Goal: Feedback & Contribution: Contribute content

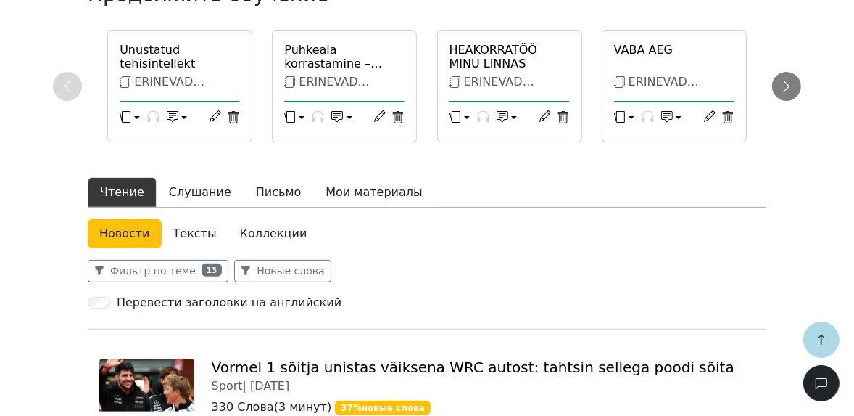
scroll to position [348, 0]
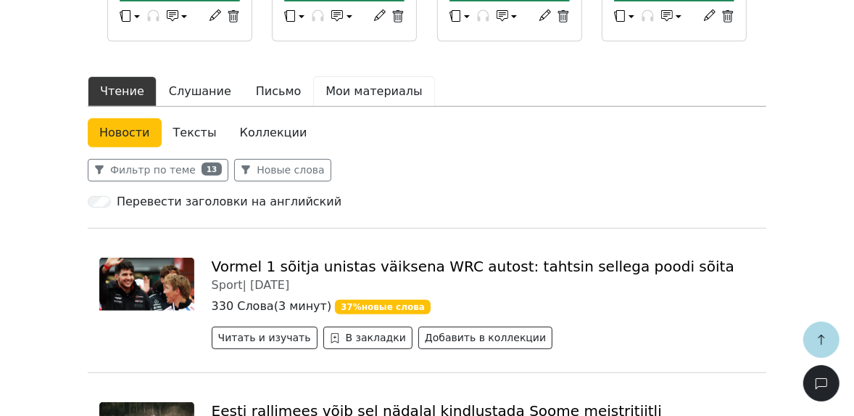
click at [348, 91] on button "Мои материалы" at bounding box center [373, 91] width 121 height 30
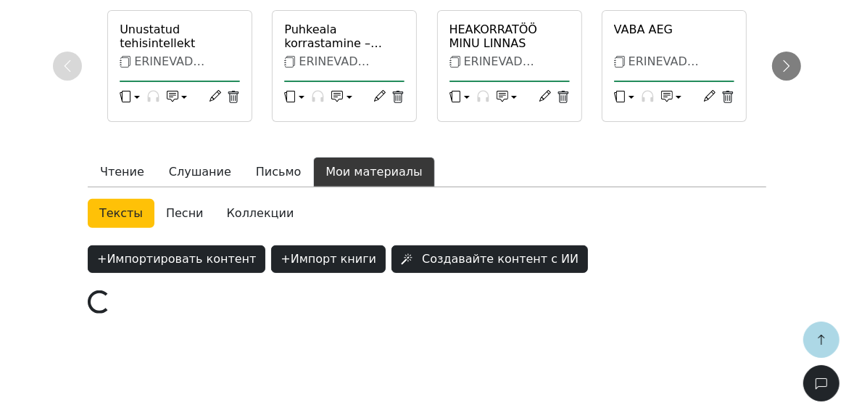
scroll to position [265, 0]
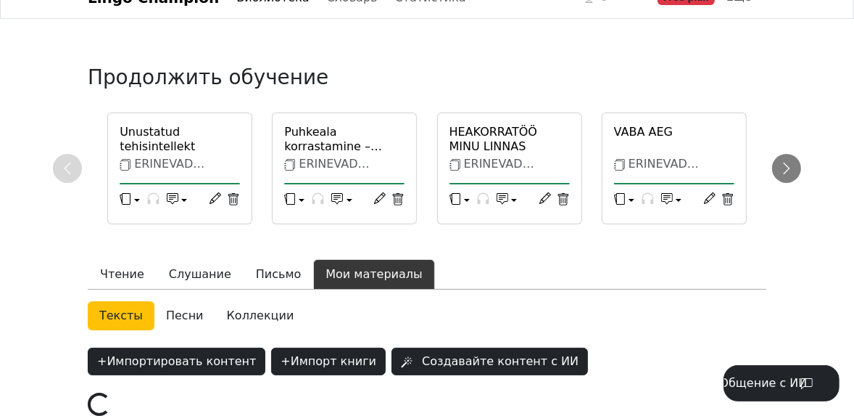
scroll to position [252, 0]
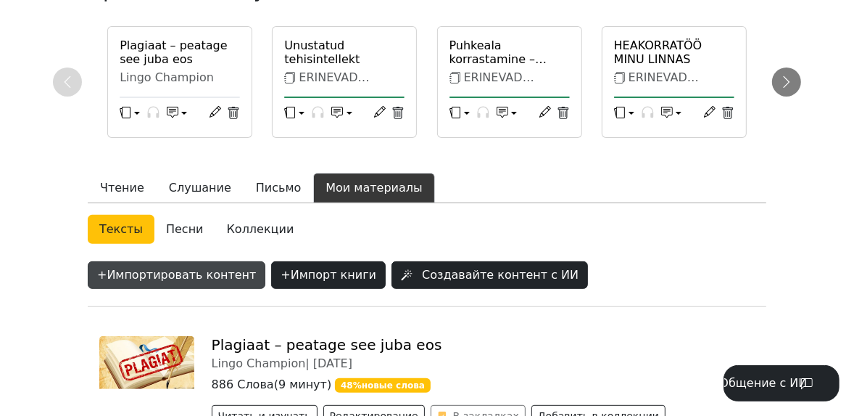
click at [173, 261] on button "+ Импортировать контент" at bounding box center [177, 275] width 178 height 28
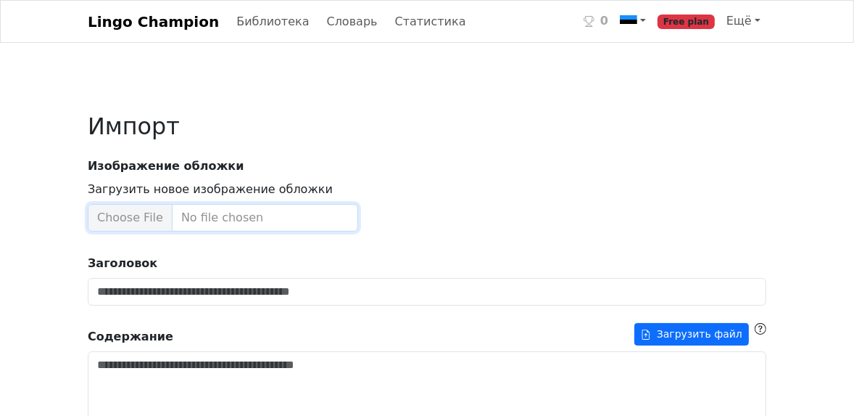
click at [176, 223] on input "Загрузить новое изображение обложки" at bounding box center [223, 218] width 271 height 28
type input "**********"
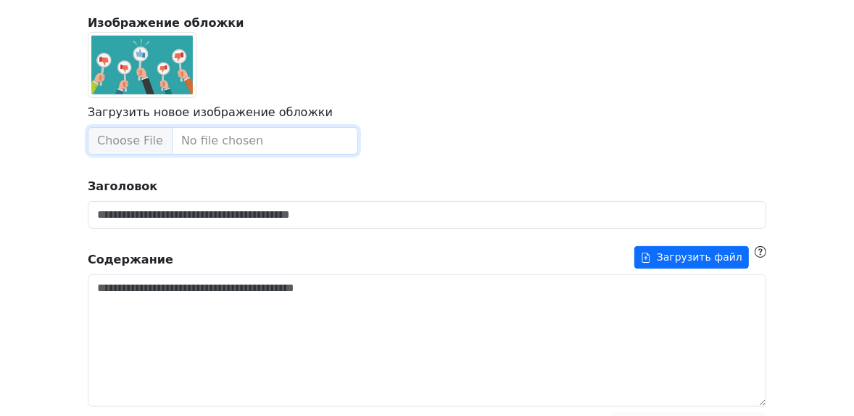
scroll to position [174, 0]
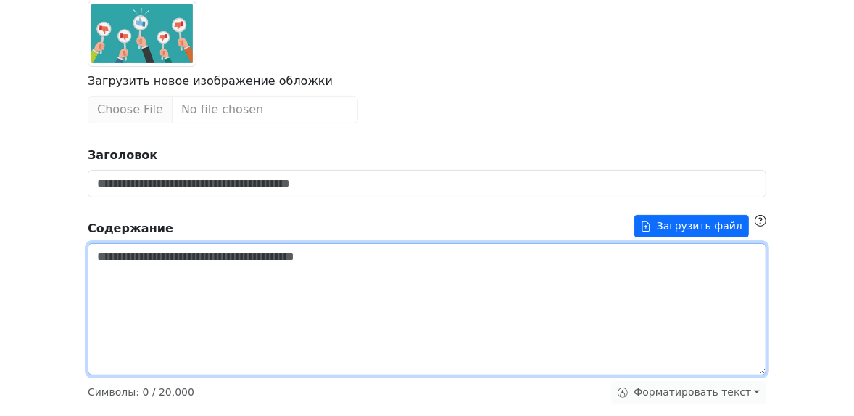
click at [162, 271] on textarea "Заголовок" at bounding box center [427, 309] width 679 height 132
paste textarea "**********"
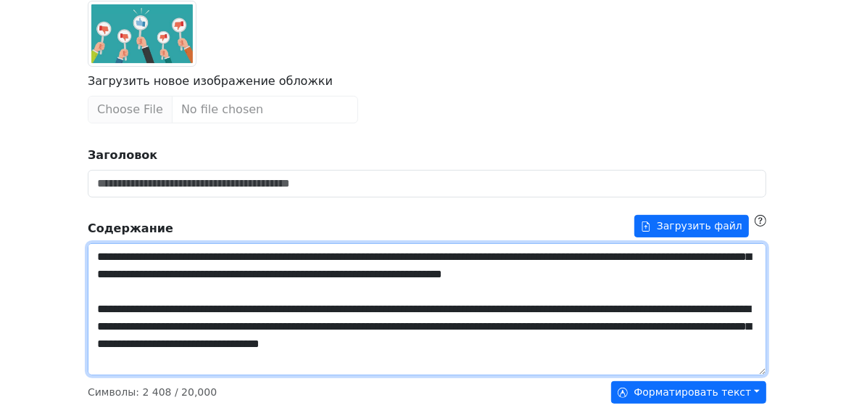
scroll to position [0, 0]
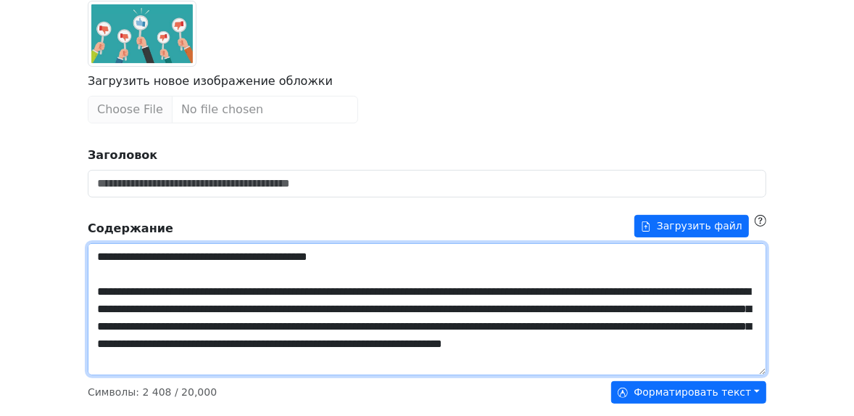
drag, startPoint x: 397, startPoint y: 251, endPoint x: 268, endPoint y: 254, distance: 129.9
click at [267, 254] on textarea "Заголовок" at bounding box center [427, 308] width 679 height 131
drag, startPoint x: 276, startPoint y: 255, endPoint x: 87, endPoint y: 255, distance: 189.3
click at [68, 252] on div "**********" at bounding box center [427, 423] width 854 height 1194
type textarea "**********"
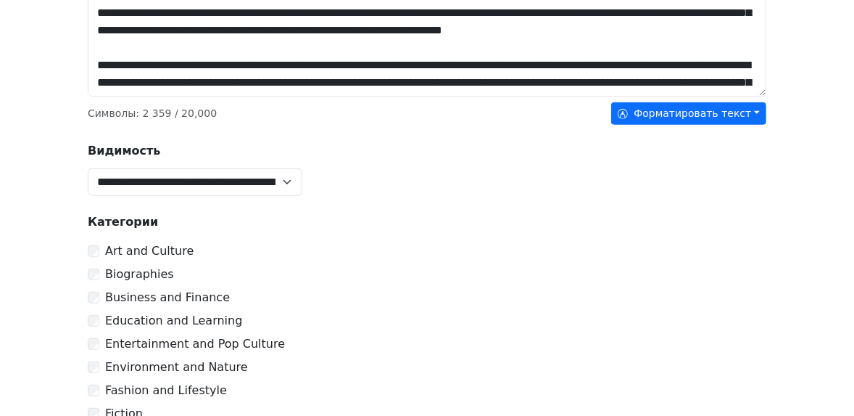
scroll to position [464, 0]
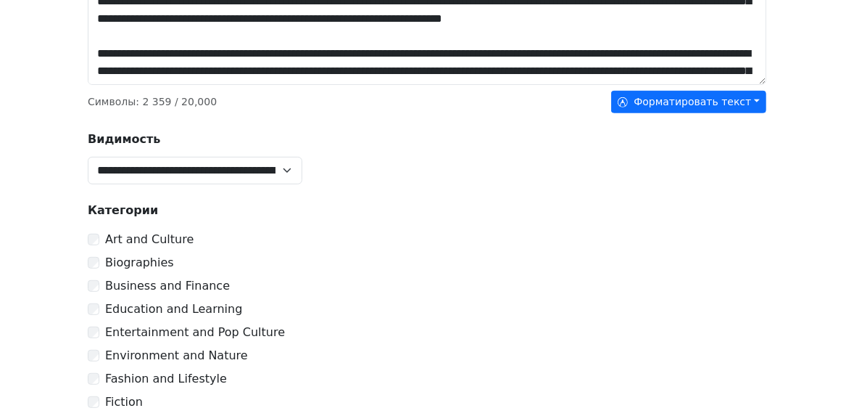
type input "**********"
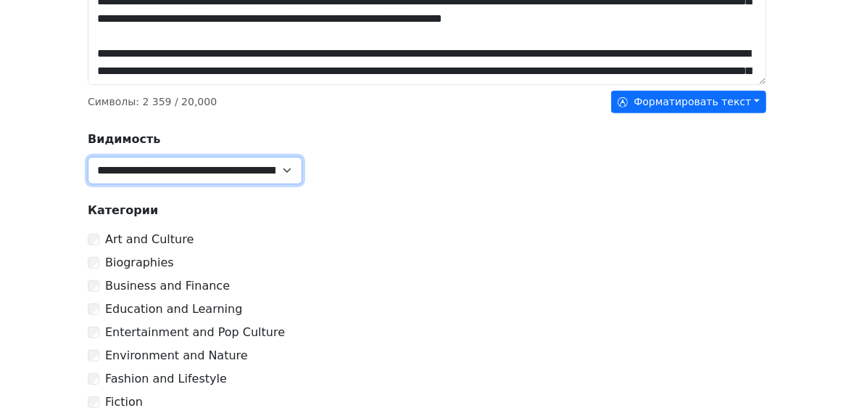
click at [221, 165] on select "**********" at bounding box center [195, 171] width 215 height 28
select select "******"
click at [88, 157] on select "**********" at bounding box center [195, 171] width 215 height 28
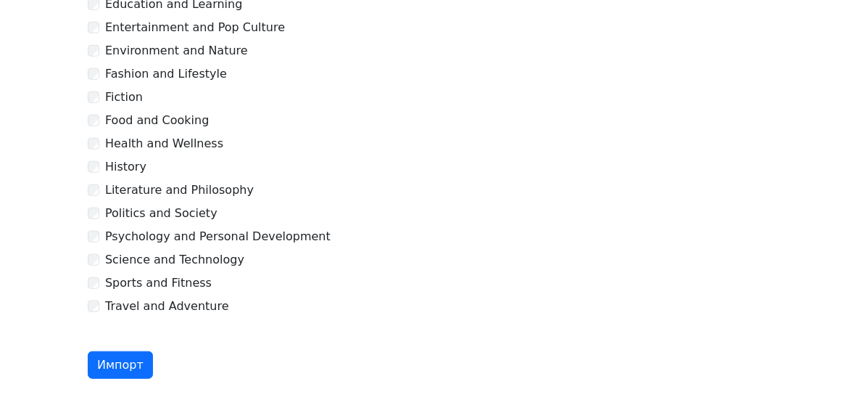
scroll to position [775, 0]
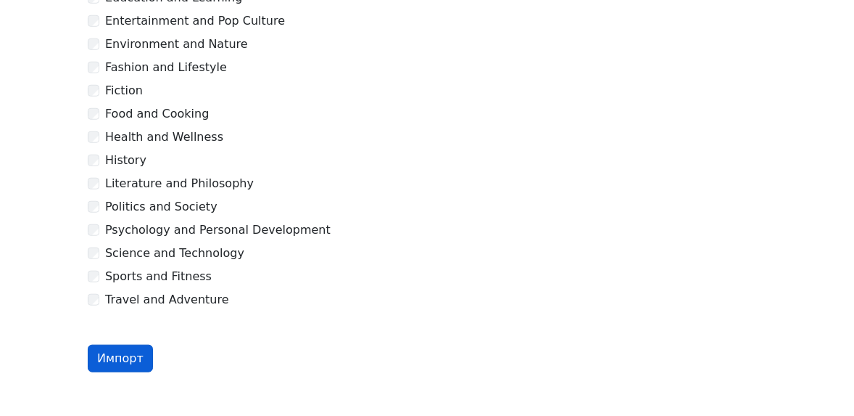
click at [116, 355] on button "Импорт" at bounding box center [120, 359] width 65 height 28
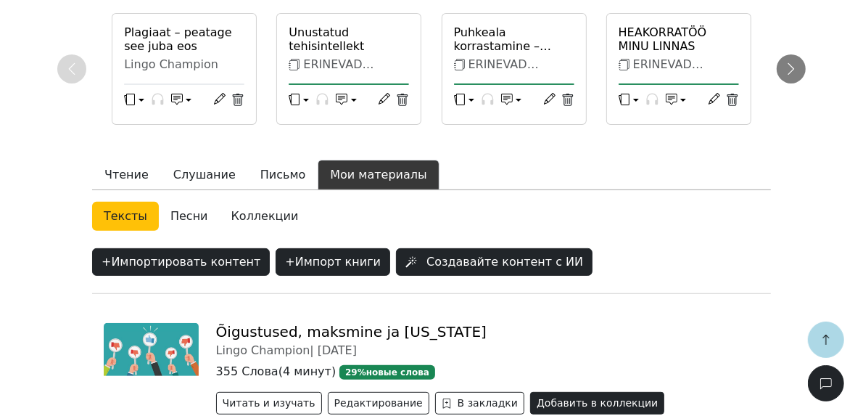
scroll to position [497, 0]
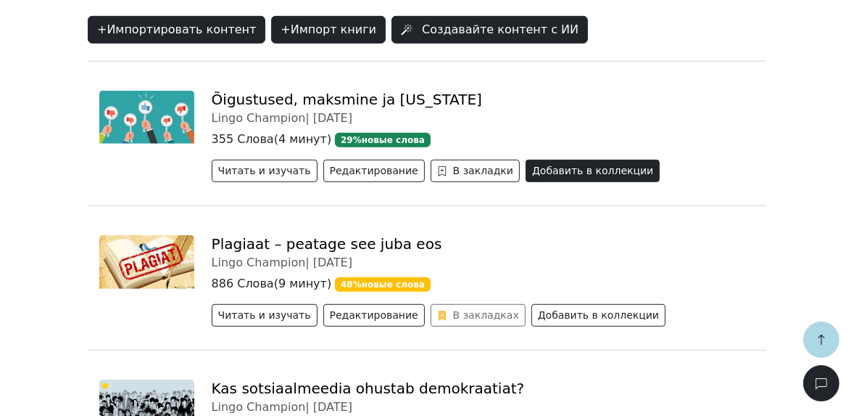
click at [553, 170] on button "Добавить в коллекции" at bounding box center [593, 171] width 134 height 22
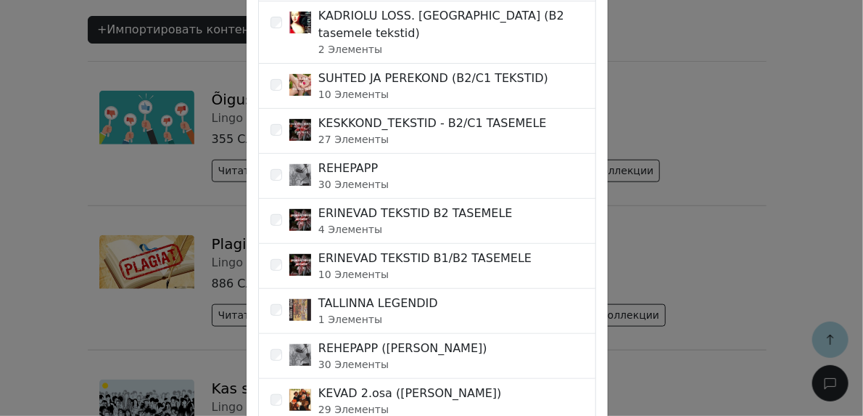
scroll to position [232, 0]
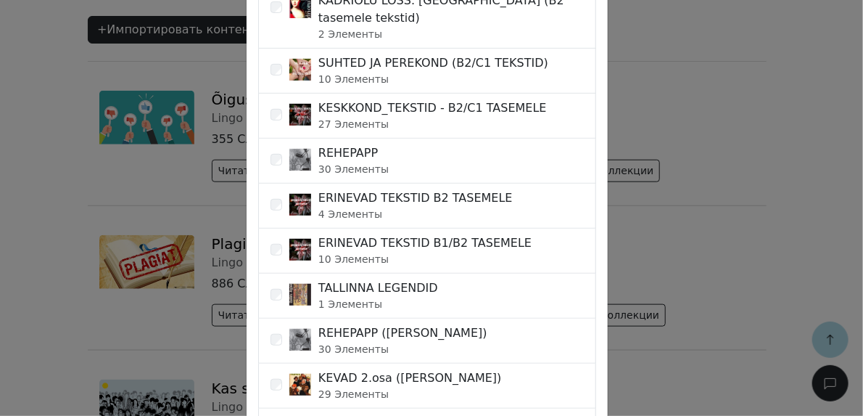
click at [488, 205] on div "ERINEVAD TEKSTID B2 TASEMELE 4 Элементы" at bounding box center [427, 206] width 338 height 45
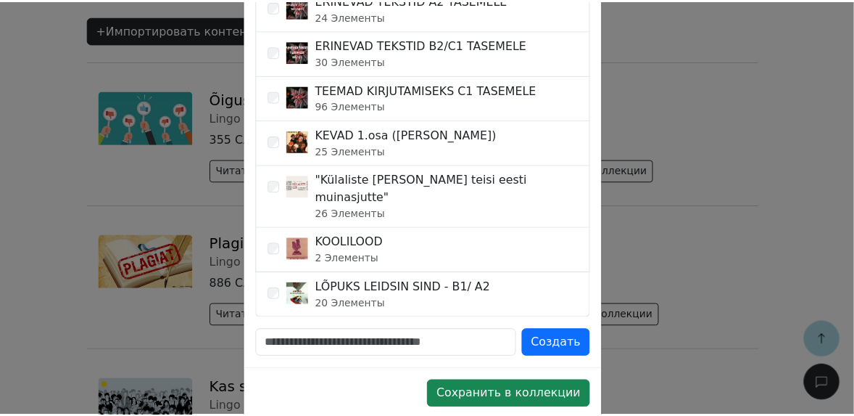
scroll to position [700, 0]
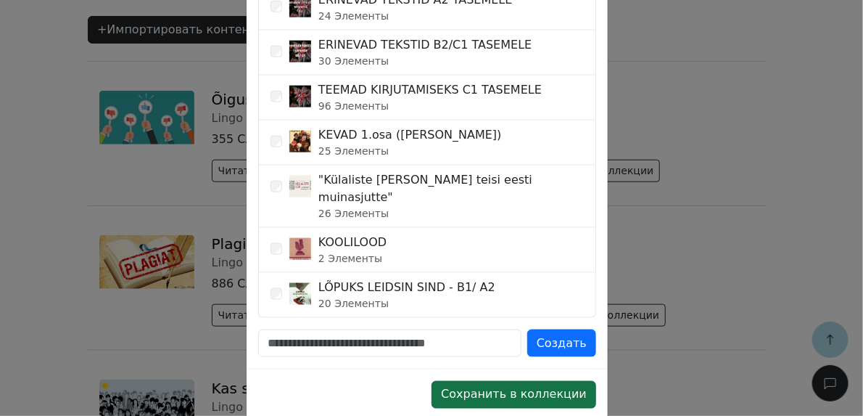
click at [566, 381] on button "Сохранить в коллекции" at bounding box center [514, 395] width 165 height 28
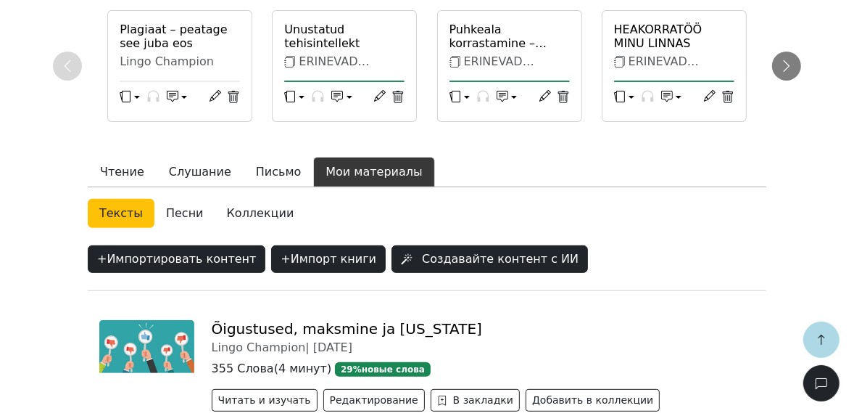
scroll to position [265, 0]
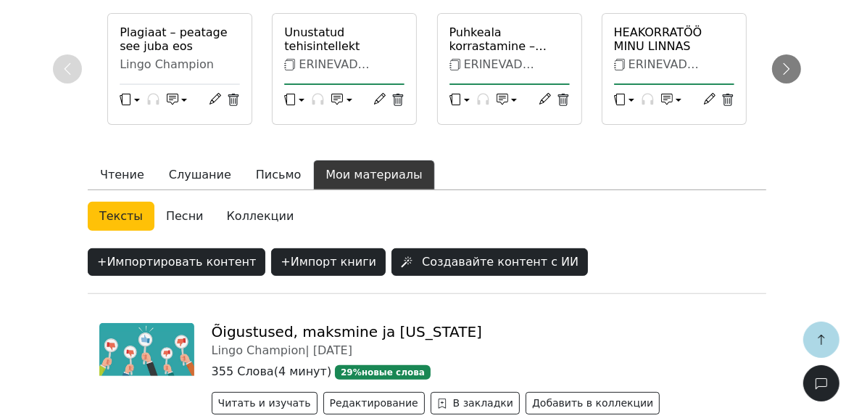
click at [247, 216] on link "Коллекции" at bounding box center [260, 216] width 91 height 29
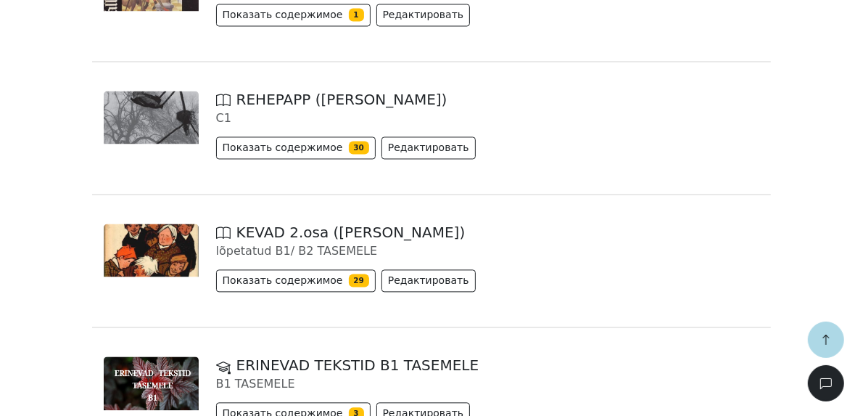
scroll to position [1831, 0]
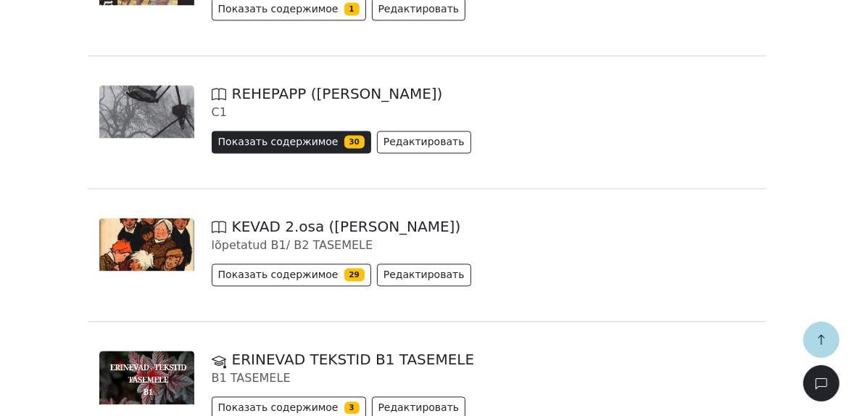
click at [291, 141] on button "Показать содержимое 30" at bounding box center [292, 142] width 160 height 22
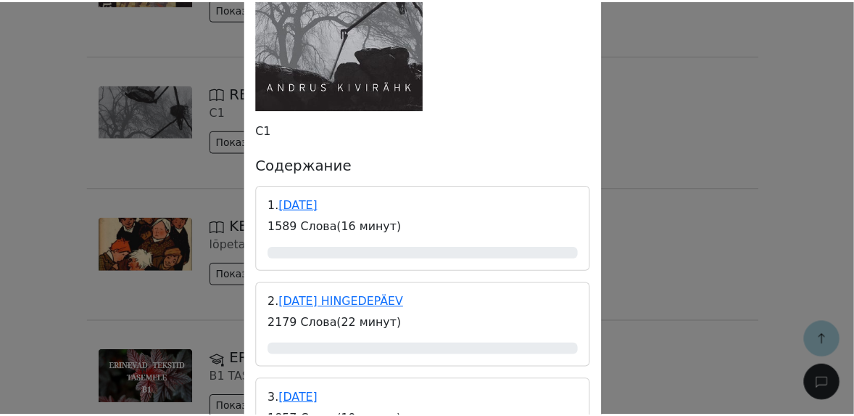
scroll to position [58, 0]
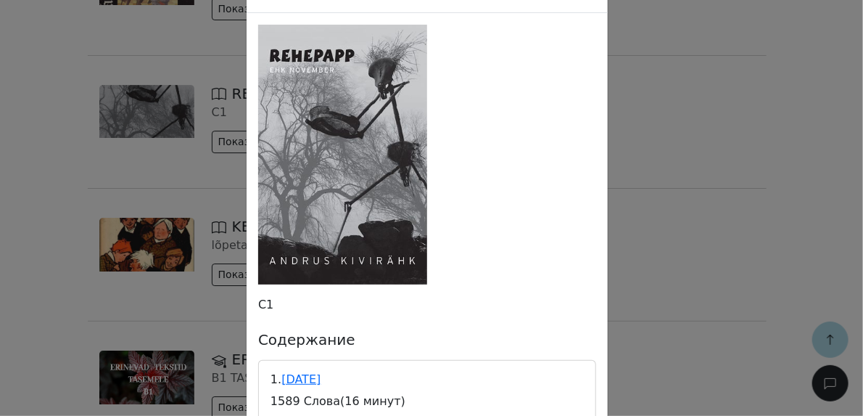
click at [684, 110] on div "REHEPAPP (Andrus Kivirähk) C1 Содержание 1. 1. NOVEMBER 1589 Слова ( 16 минут )…" at bounding box center [431, 208] width 863 height 416
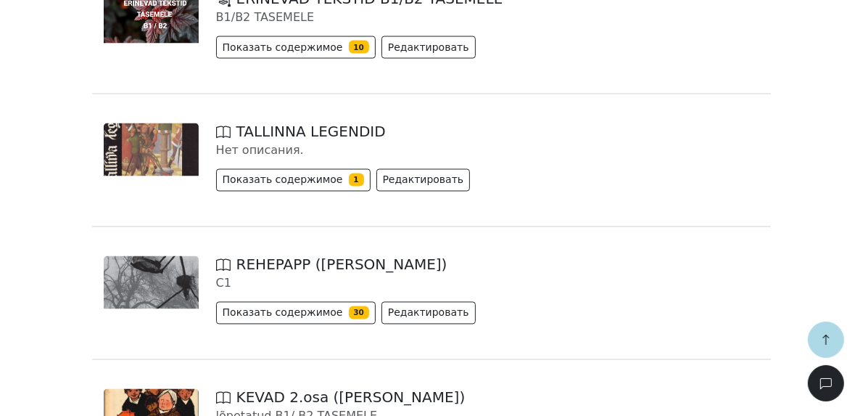
scroll to position [1657, 0]
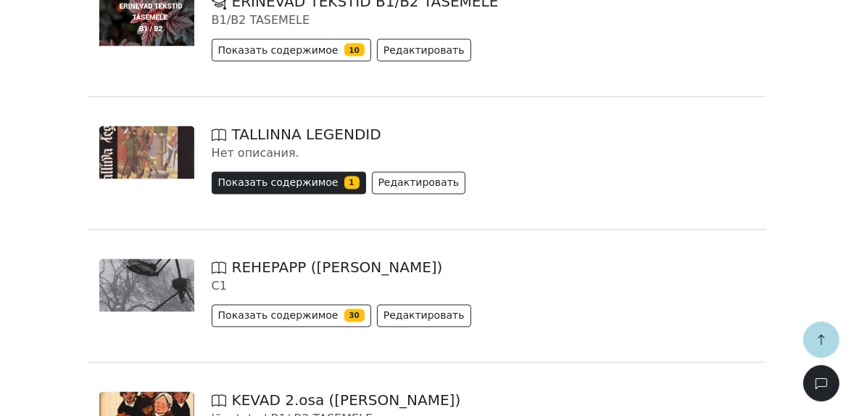
click at [304, 174] on button "Показать содержимое 1" at bounding box center [289, 183] width 154 height 22
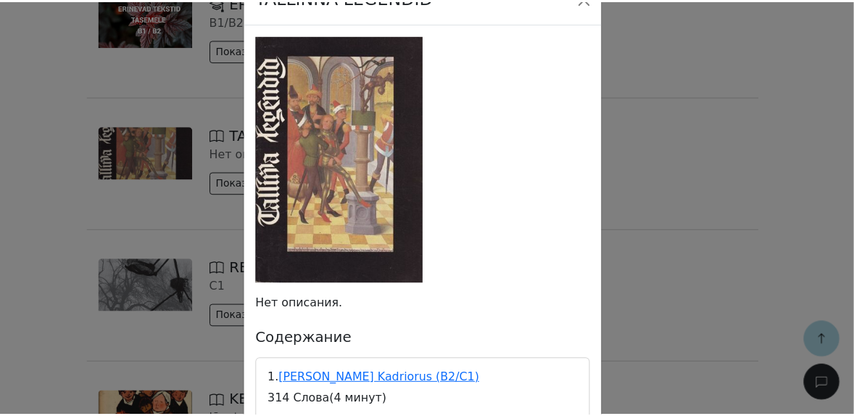
scroll to position [169, 0]
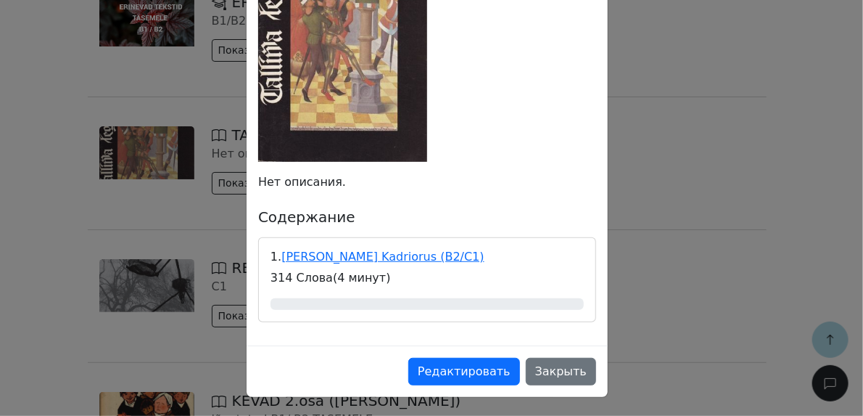
click at [692, 151] on div "TALLINNA LEGENDID Нет описания. Содержание 1. Peeter Suur Kadriorus (B2/C1) 314…" at bounding box center [431, 208] width 863 height 416
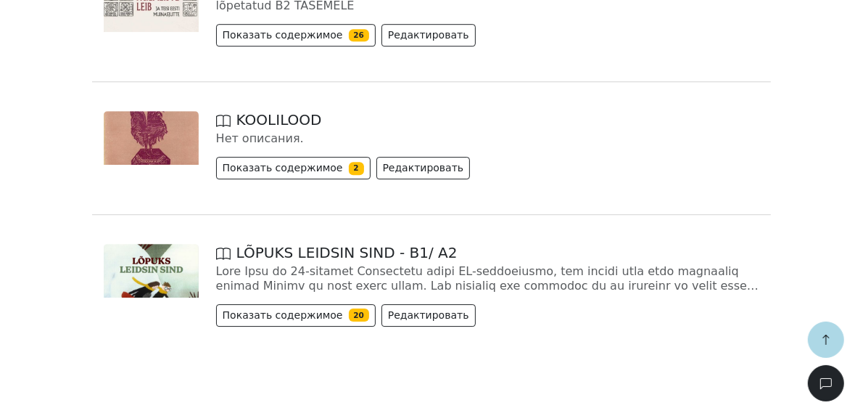
scroll to position [2876, 0]
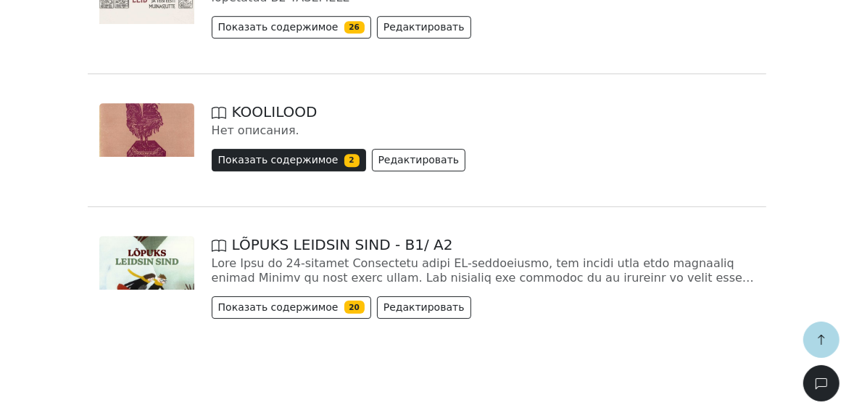
click at [282, 154] on button "Показать содержимое 2" at bounding box center [289, 160] width 154 height 22
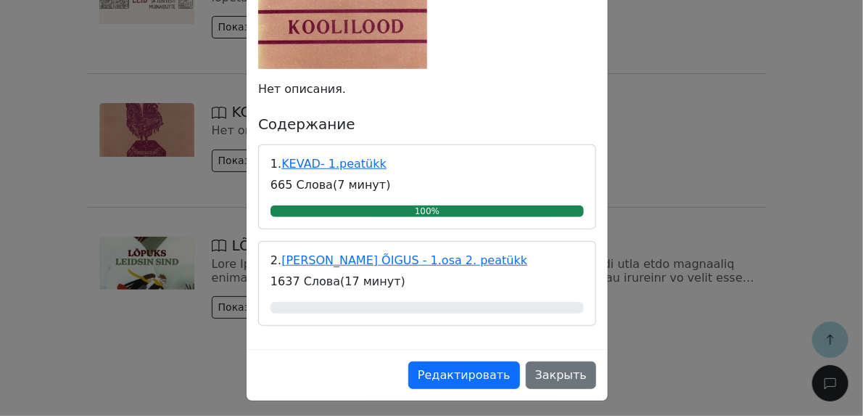
scroll to position [265, 0]
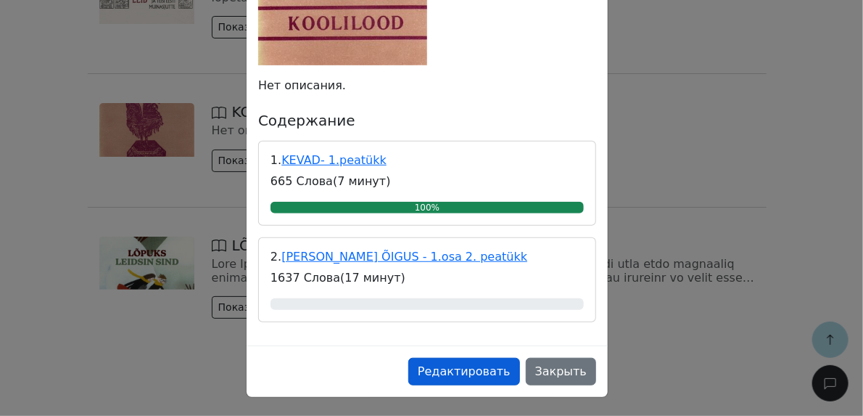
click at [486, 374] on button "Редактировать" at bounding box center [464, 372] width 112 height 28
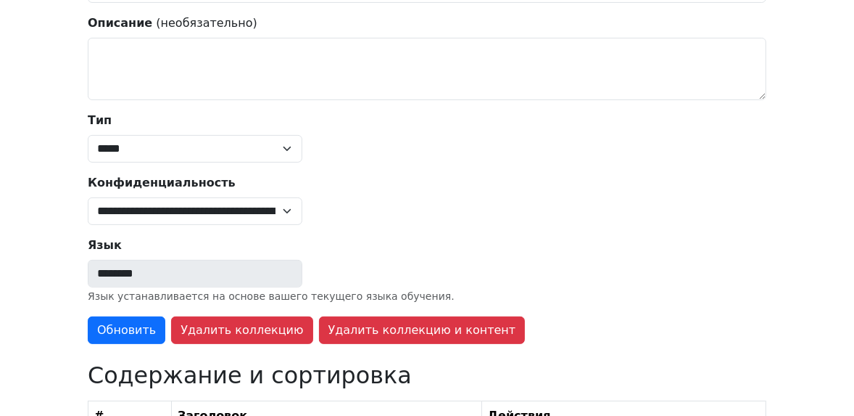
type input "*********"
select select "******"
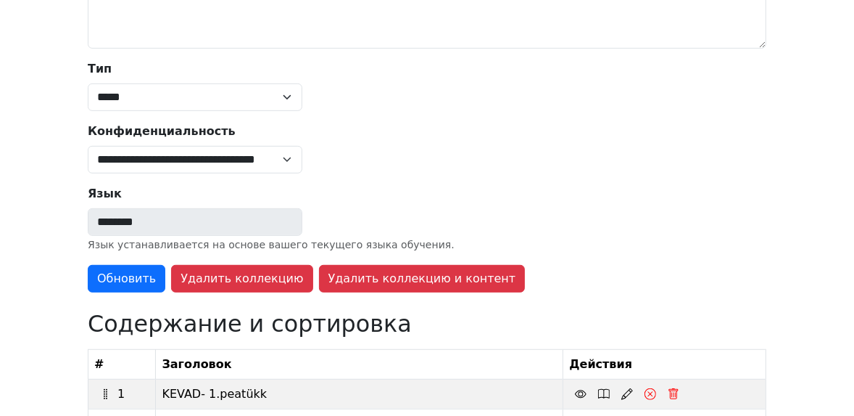
scroll to position [471, 0]
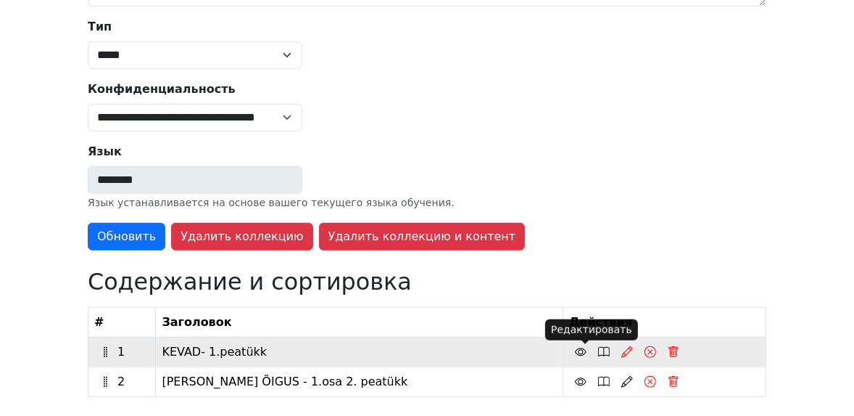
click at [622, 349] on icon at bounding box center [628, 352] width 12 height 12
click at [575, 350] on icon at bounding box center [581, 352] width 12 height 12
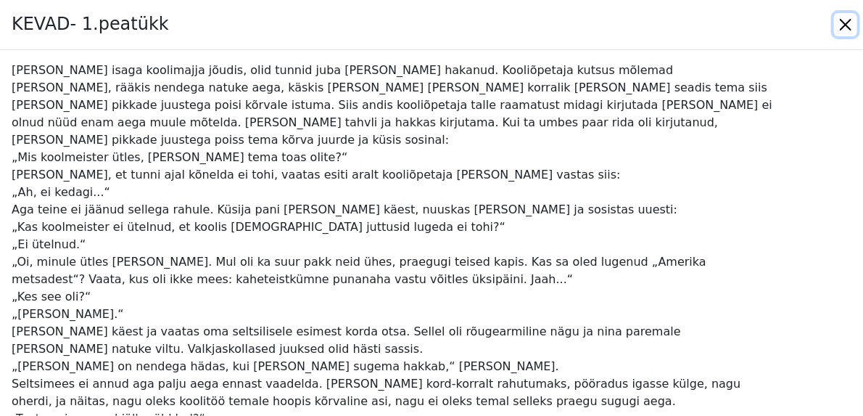
click at [844, 25] on button "Close" at bounding box center [845, 24] width 23 height 23
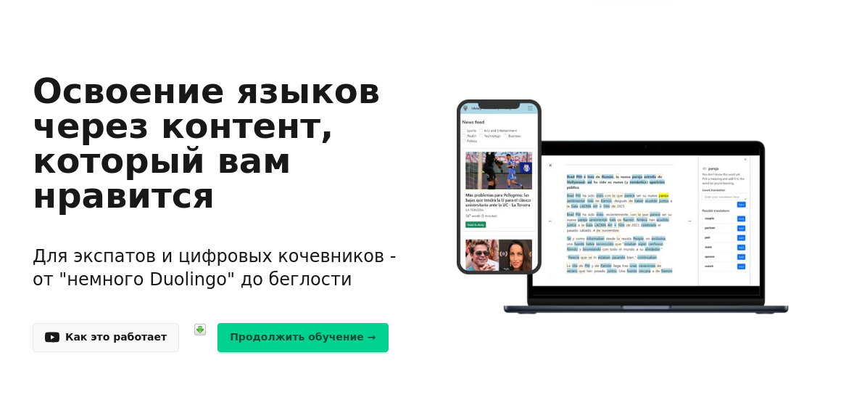
scroll to position [116, 0]
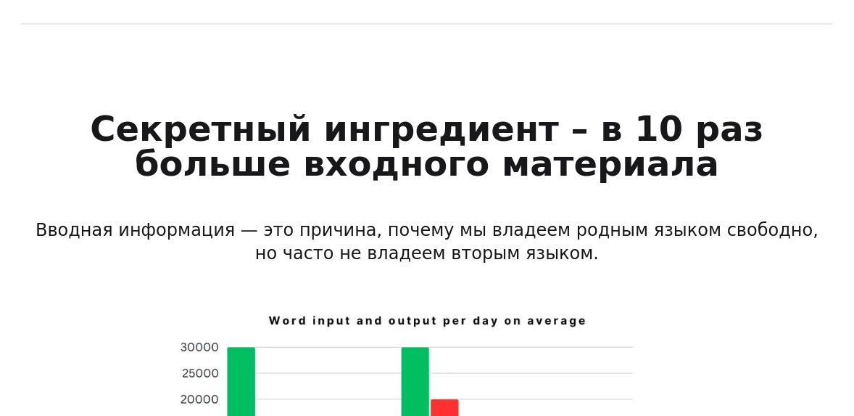
scroll to position [749, 9]
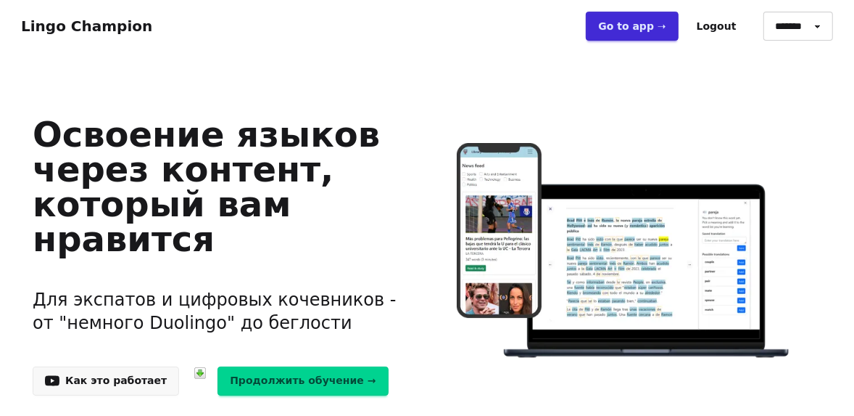
click at [640, 30] on link "Go to app ➝" at bounding box center [632, 26] width 92 height 29
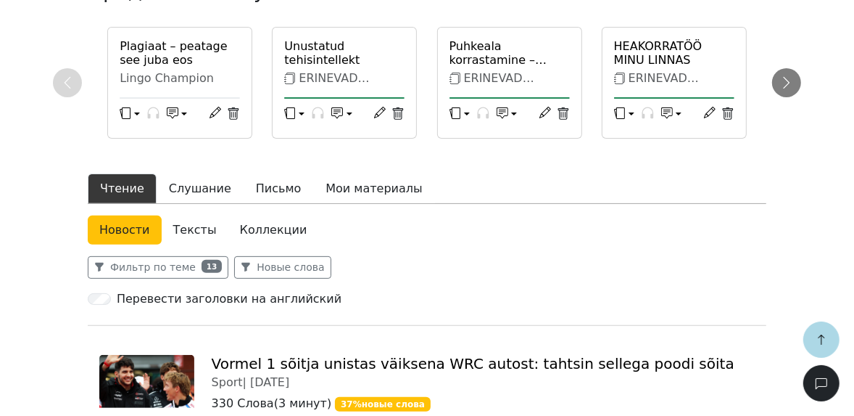
scroll to position [348, 0]
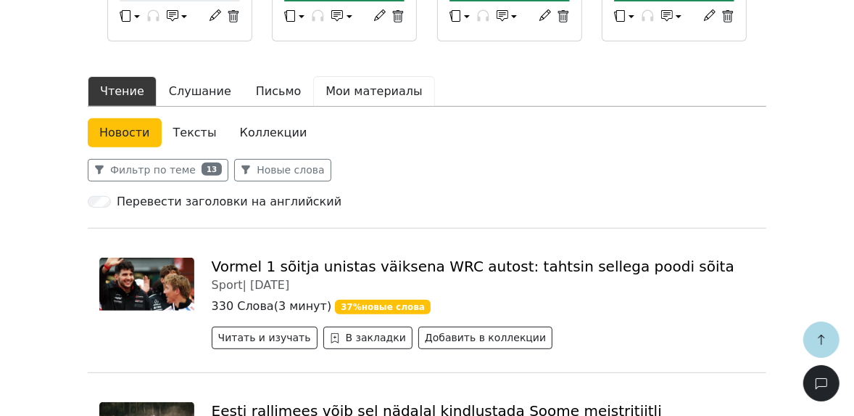
click at [342, 89] on button "Мои материалы" at bounding box center [373, 91] width 121 height 30
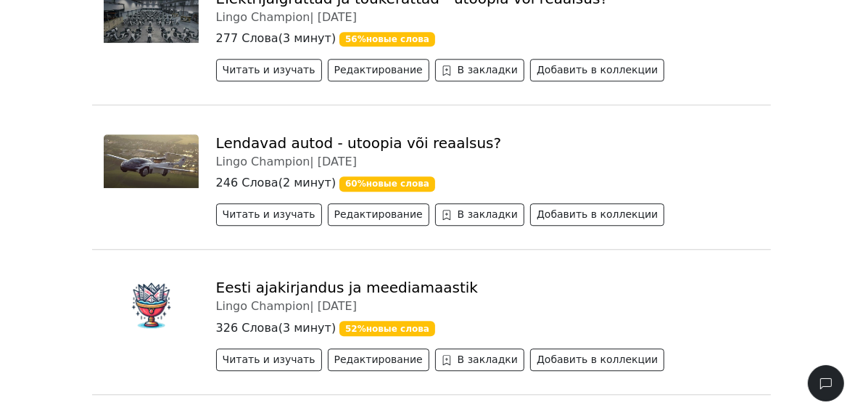
scroll to position [50994, 0]
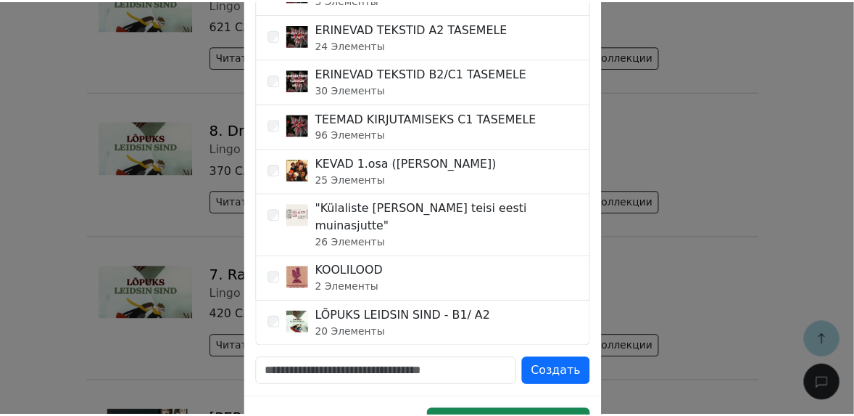
scroll to position [700, 0]
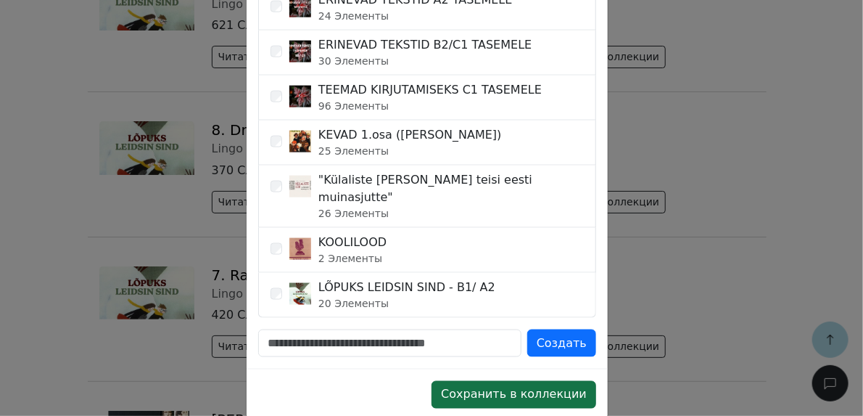
click at [482, 381] on button "Сохранить в коллекции" at bounding box center [514, 395] width 165 height 28
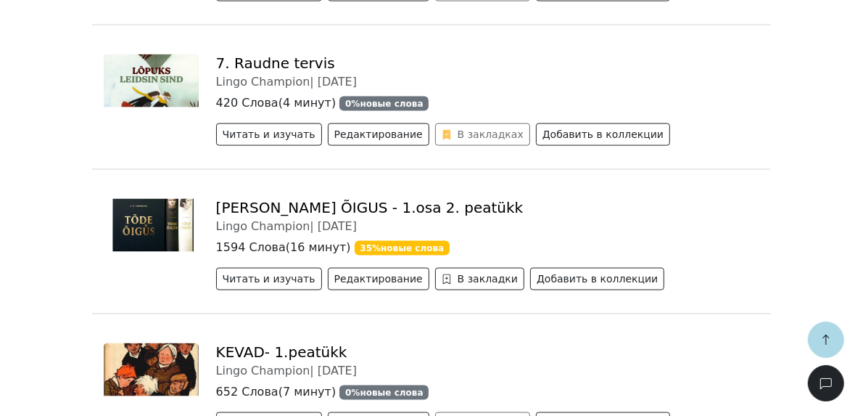
scroll to position [51226, 0]
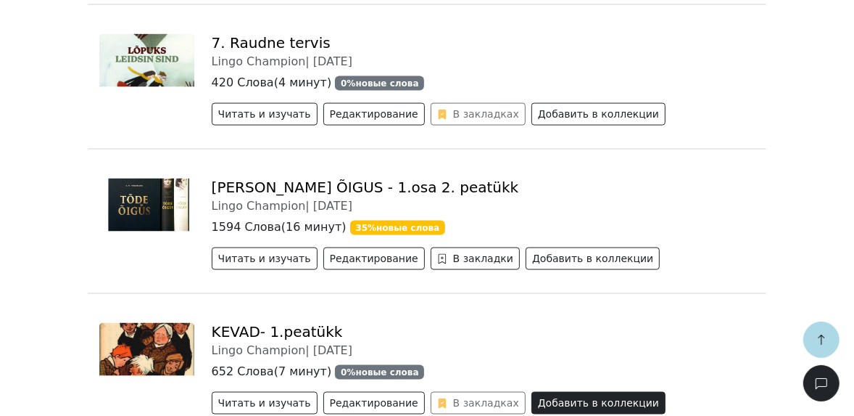
click at [549, 392] on button "Добавить в коллекции" at bounding box center [599, 403] width 134 height 22
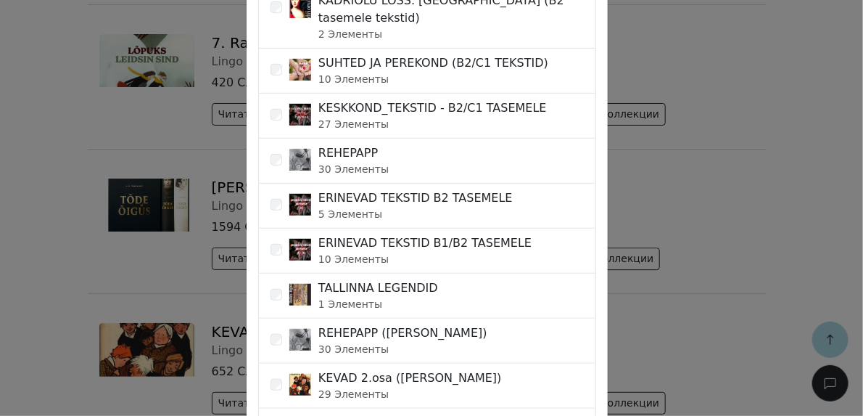
scroll to position [174, 0]
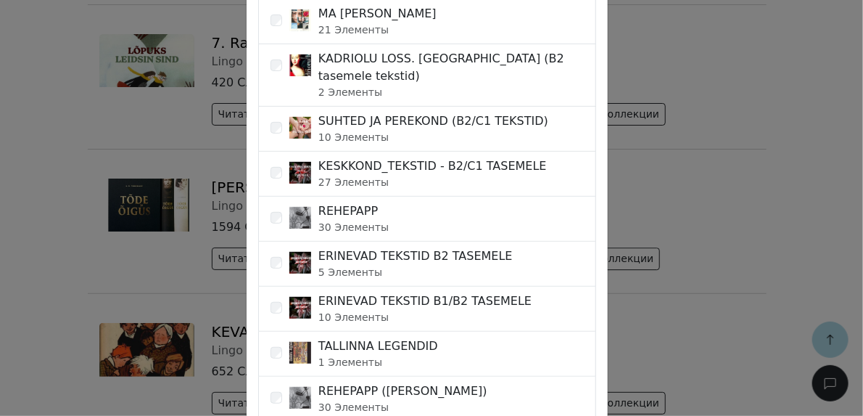
click at [470, 267] on small "5 Элементы" at bounding box center [415, 272] width 194 height 15
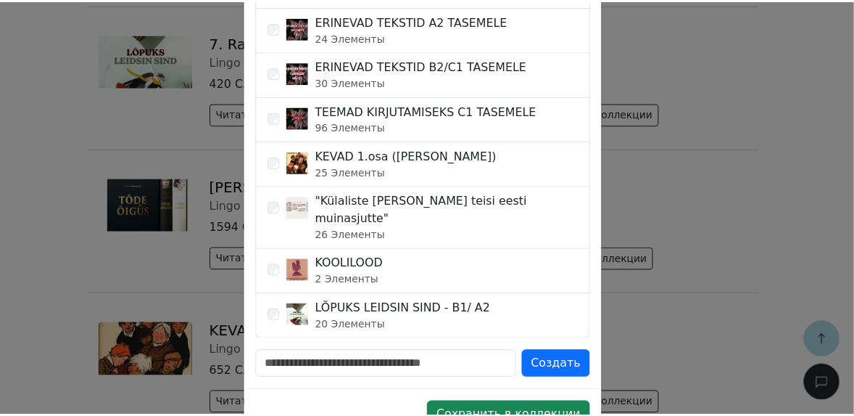
scroll to position [696, 0]
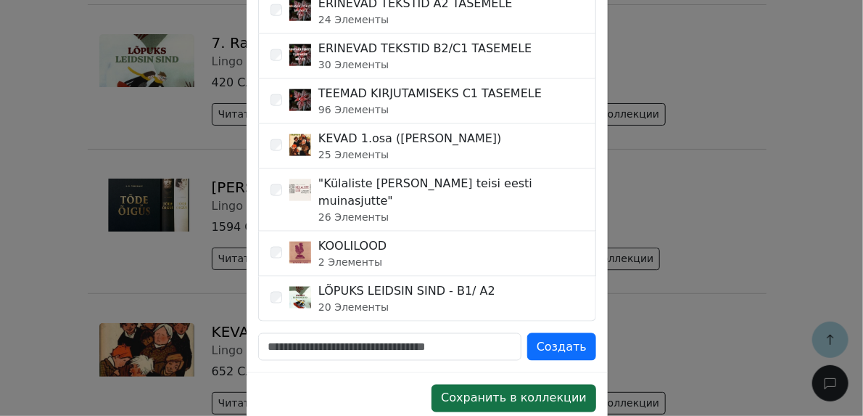
click at [500, 384] on button "Сохранить в коллекции" at bounding box center [514, 398] width 165 height 28
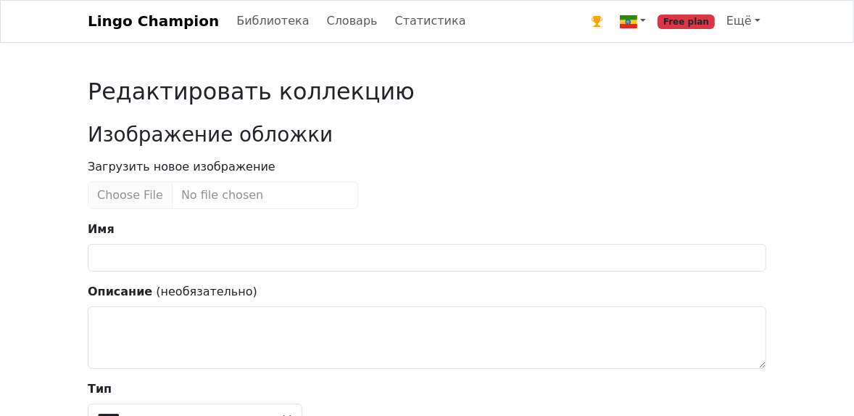
type input "*********"
select select "******"
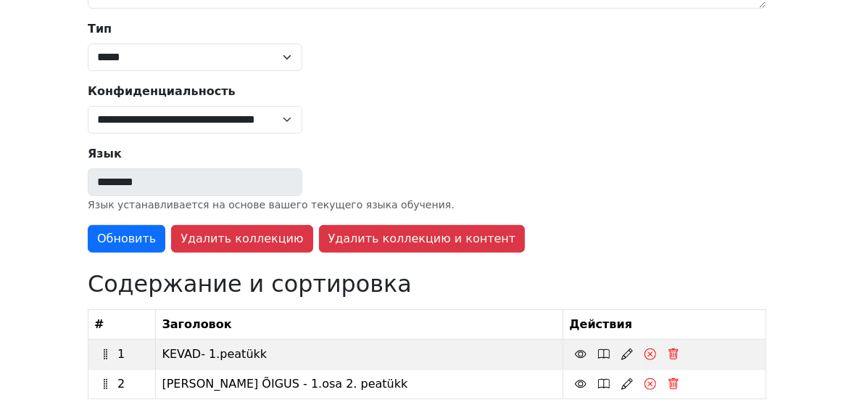
scroll to position [471, 0]
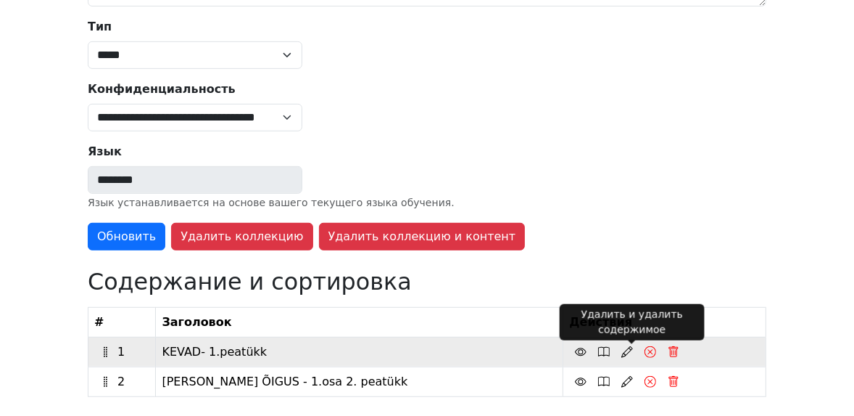
click at [668, 348] on icon at bounding box center [674, 352] width 12 height 12
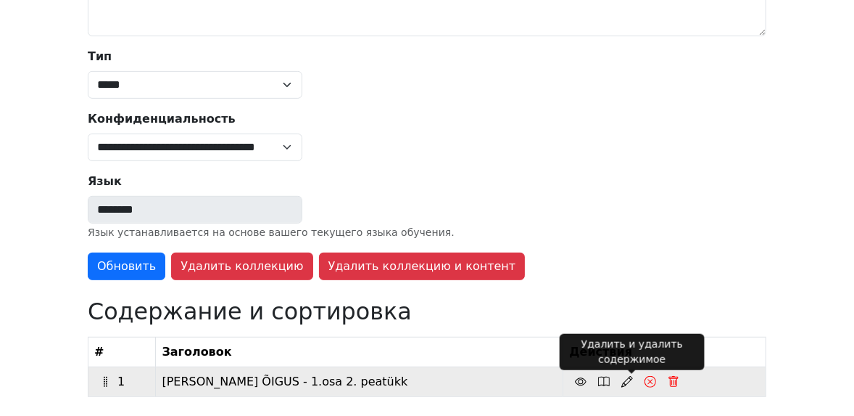
click at [668, 378] on icon at bounding box center [674, 382] width 12 height 12
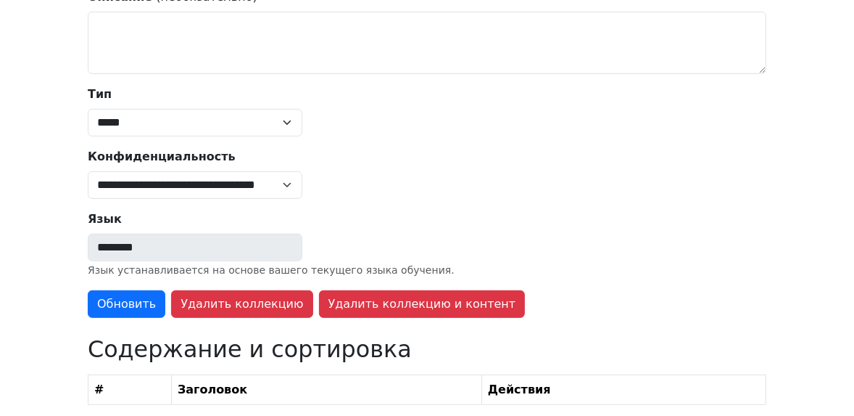
scroll to position [413, 0]
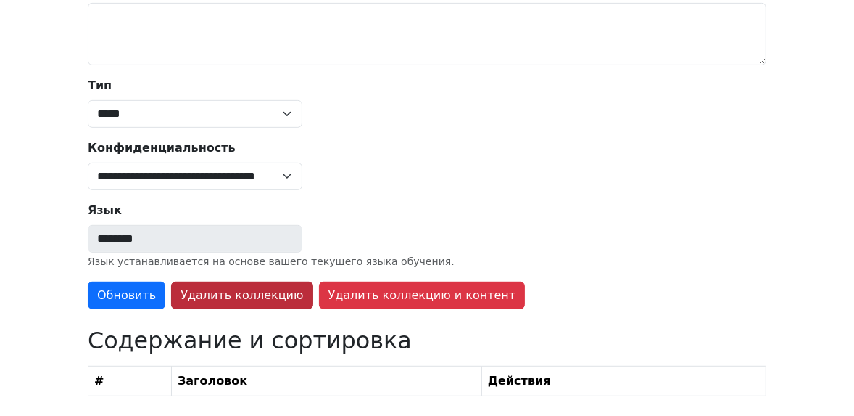
click at [237, 289] on button "Удалить коллекцию" at bounding box center [241, 295] width 141 height 28
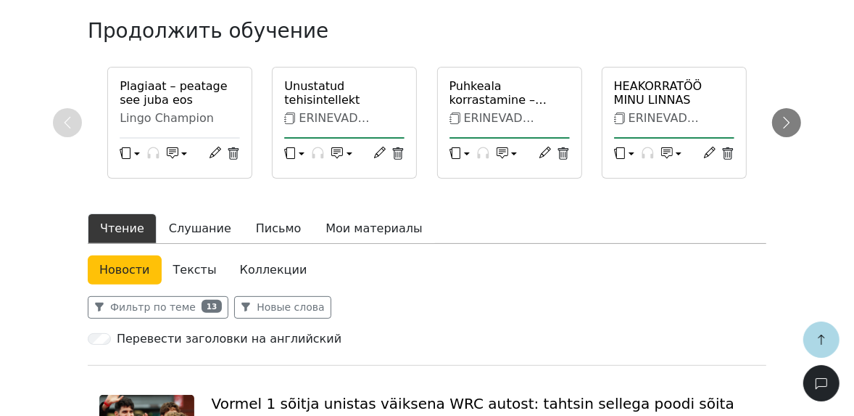
scroll to position [232, 0]
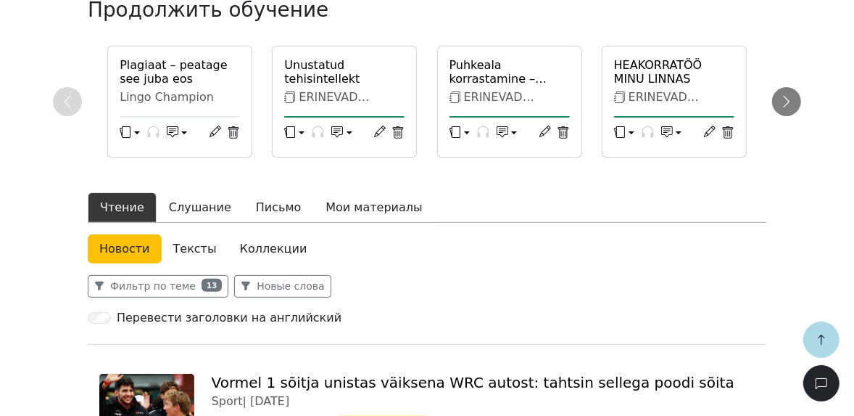
click at [252, 246] on link "Коллекции" at bounding box center [273, 248] width 91 height 29
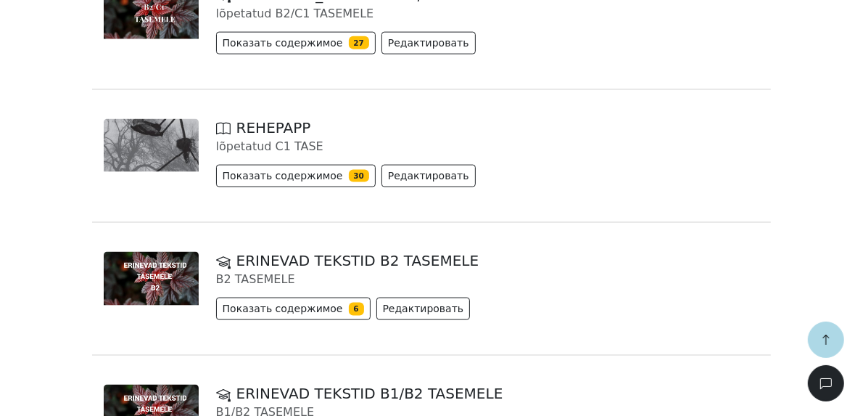
scroll to position [1335, 0]
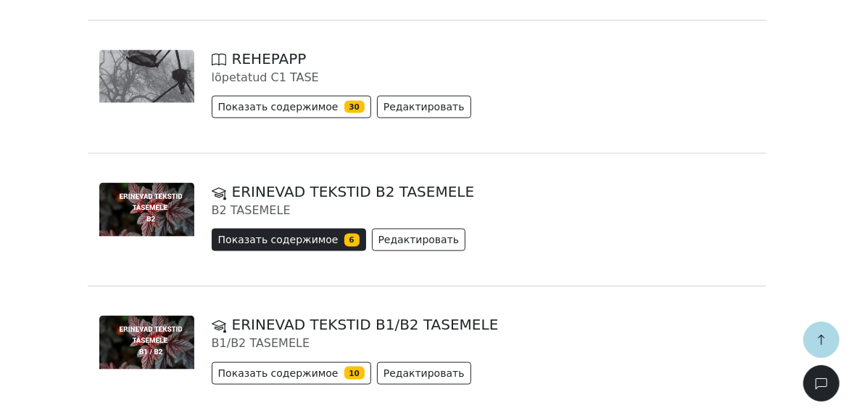
click at [292, 236] on button "Показать содержимое 6" at bounding box center [289, 239] width 154 height 22
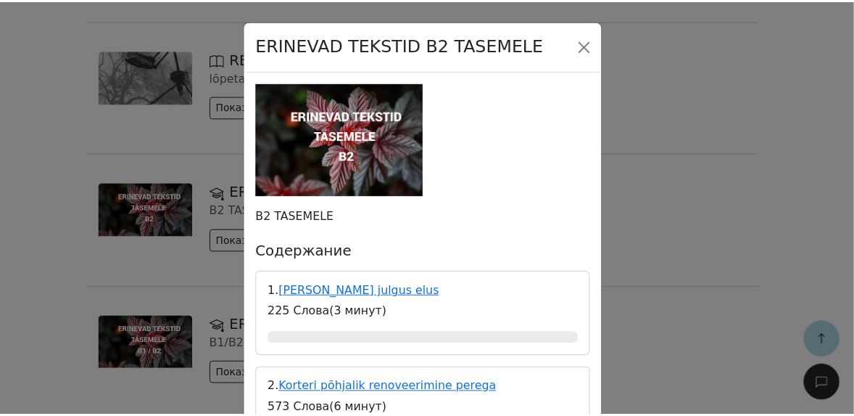
scroll to position [0, 0]
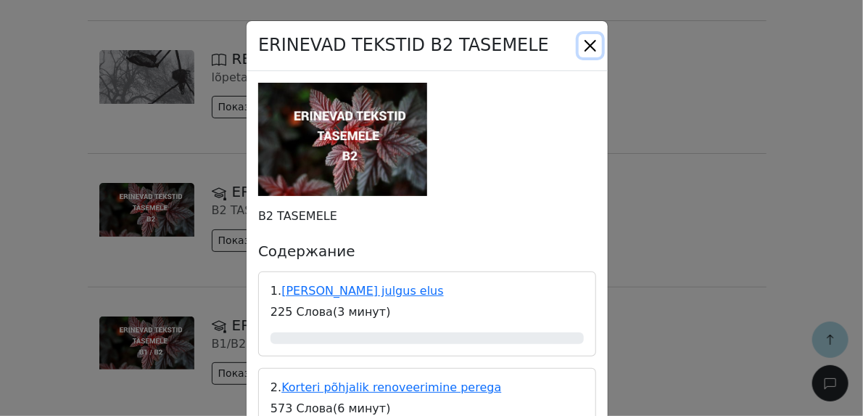
click at [587, 51] on button "Close" at bounding box center [590, 45] width 23 height 23
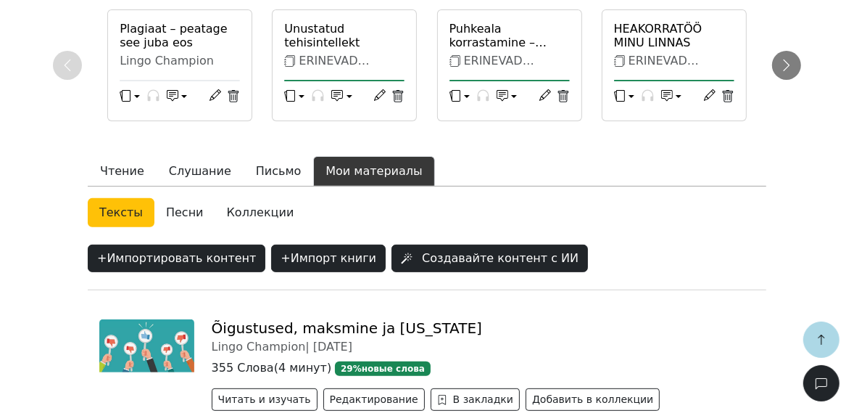
scroll to position [290, 0]
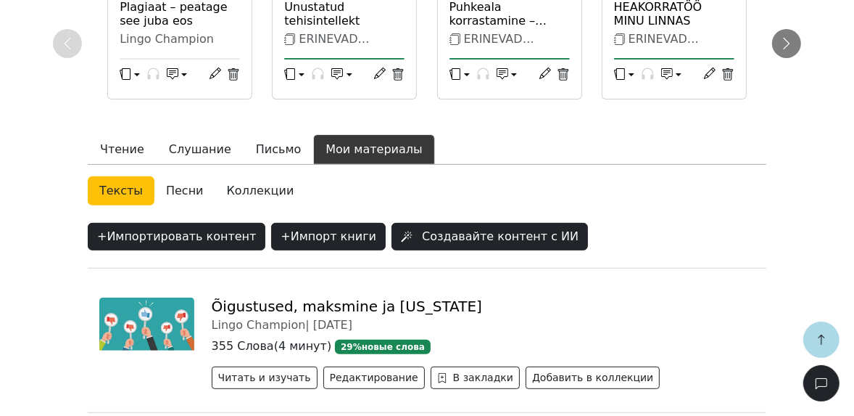
click at [254, 191] on link "Коллекции" at bounding box center [260, 190] width 91 height 29
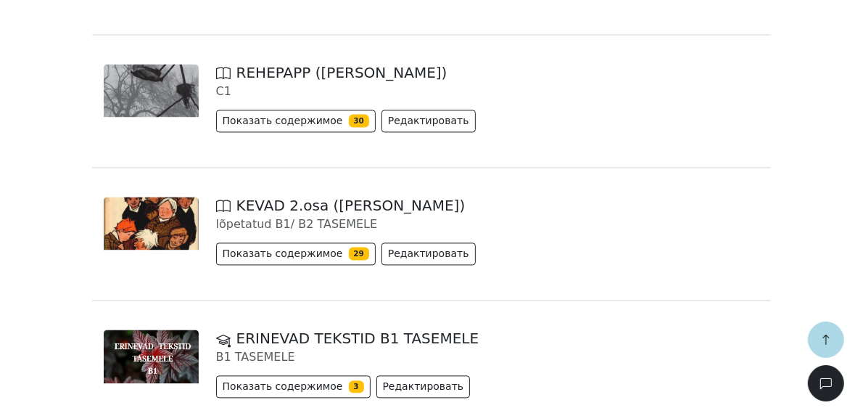
scroll to position [1857, 0]
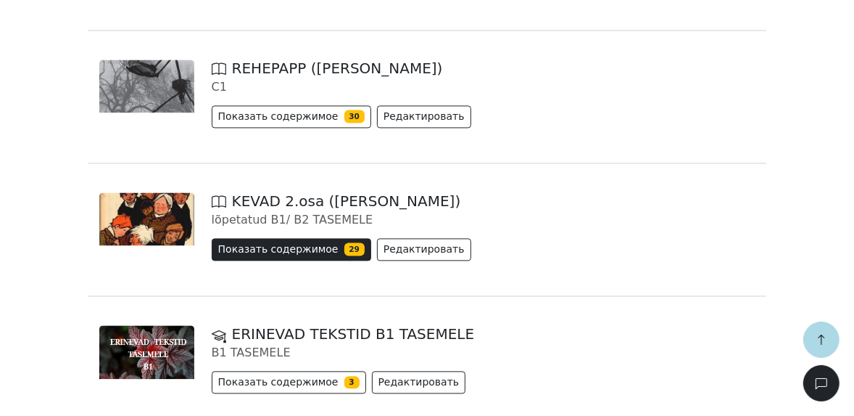
click at [252, 244] on button "Показать содержимое 29" at bounding box center [292, 249] width 160 height 22
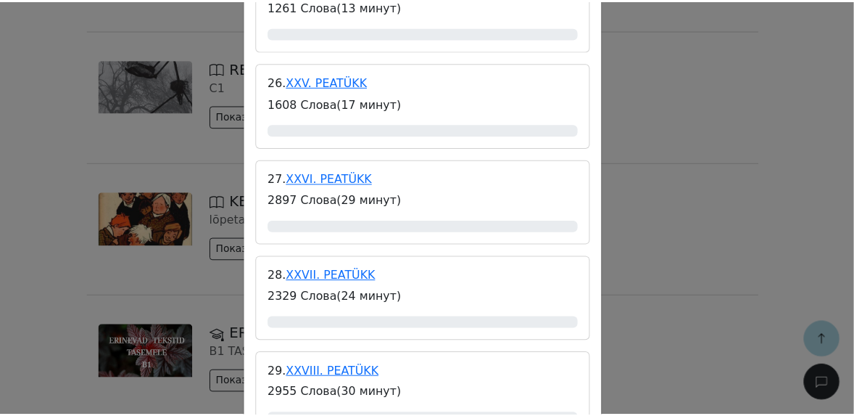
scroll to position [2880, 0]
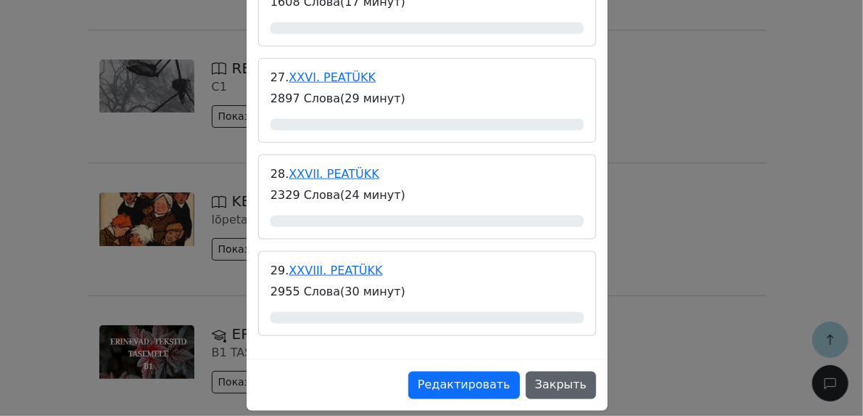
click at [551, 373] on button "Закрыть" at bounding box center [561, 385] width 70 height 28
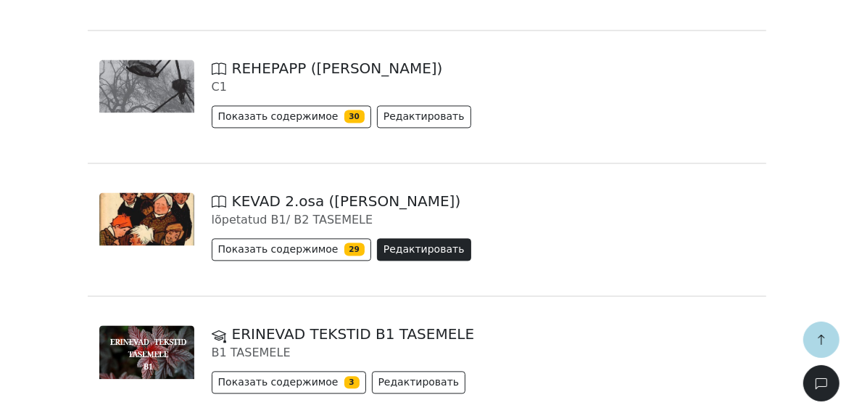
click at [408, 249] on button "Редактировать" at bounding box center [424, 249] width 94 height 22
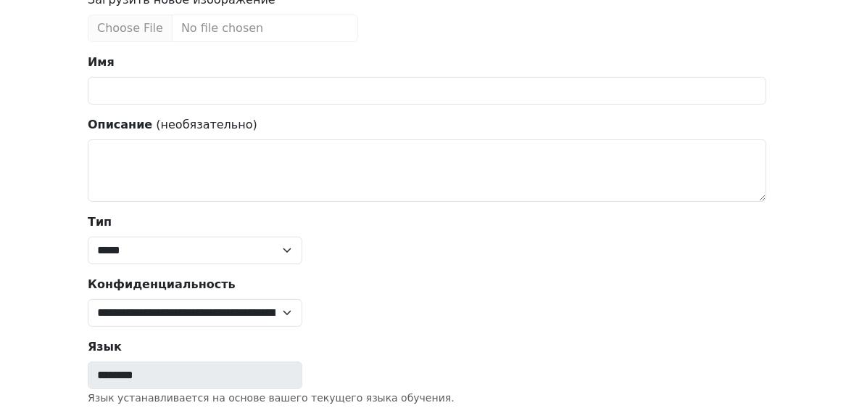
scroll to position [41, 0]
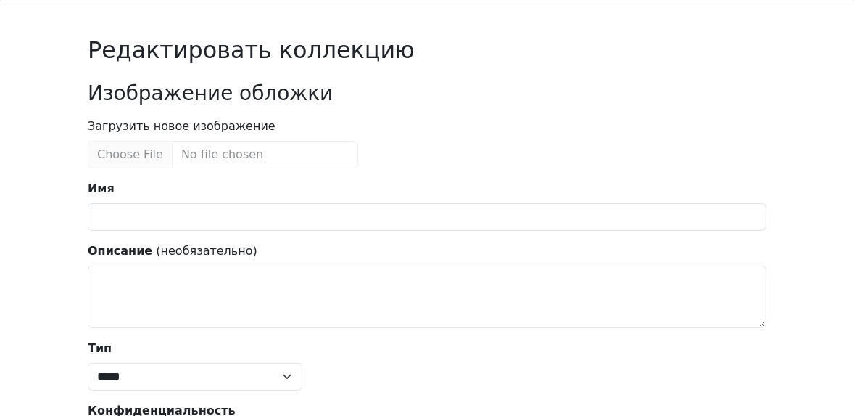
type input "**********"
type textarea "**********"
select select "******"
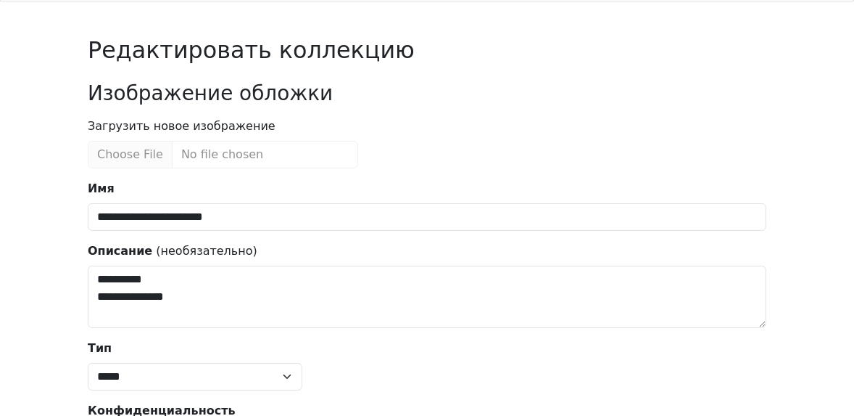
scroll to position [0, 0]
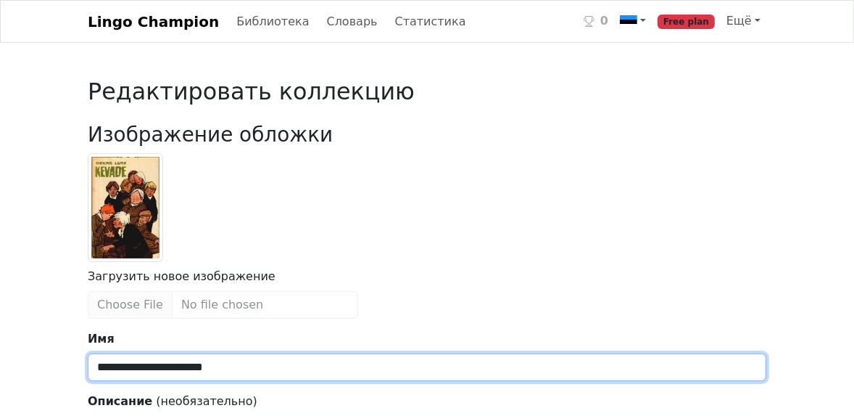
click at [130, 370] on input "**********" at bounding box center [427, 367] width 679 height 28
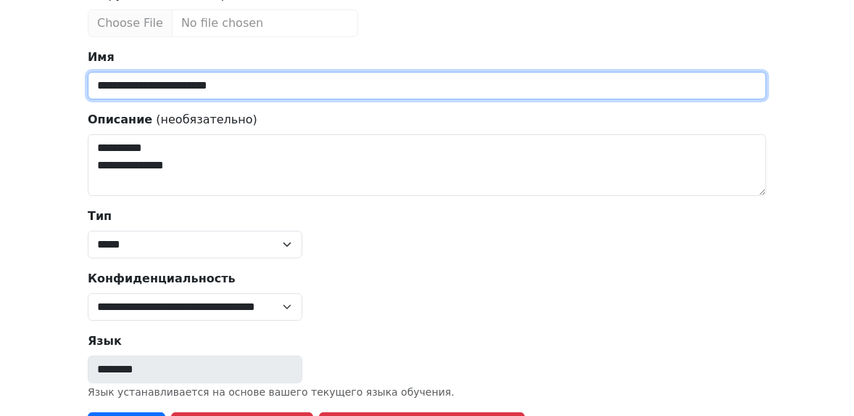
scroll to position [348, 0]
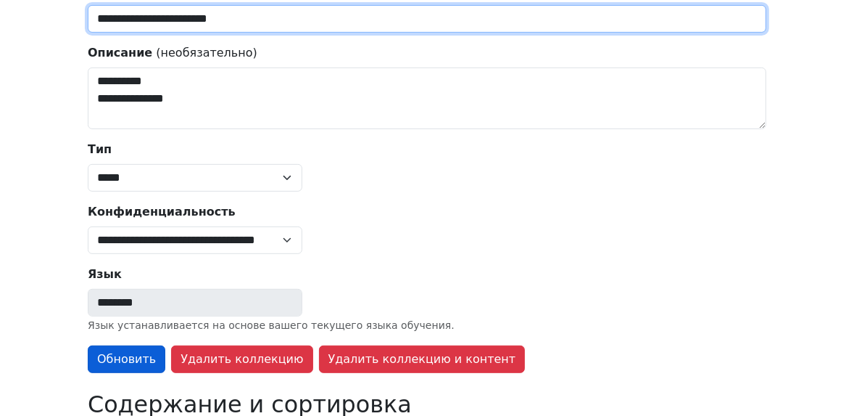
type input "**********"
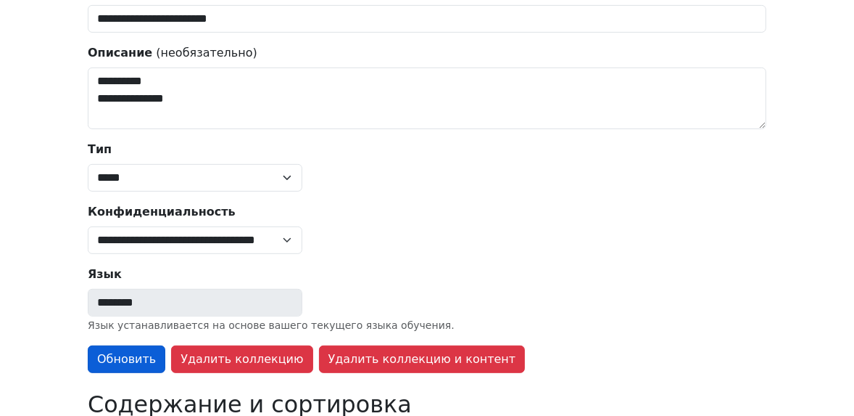
click at [113, 360] on button "Обновить" at bounding box center [127, 359] width 78 height 28
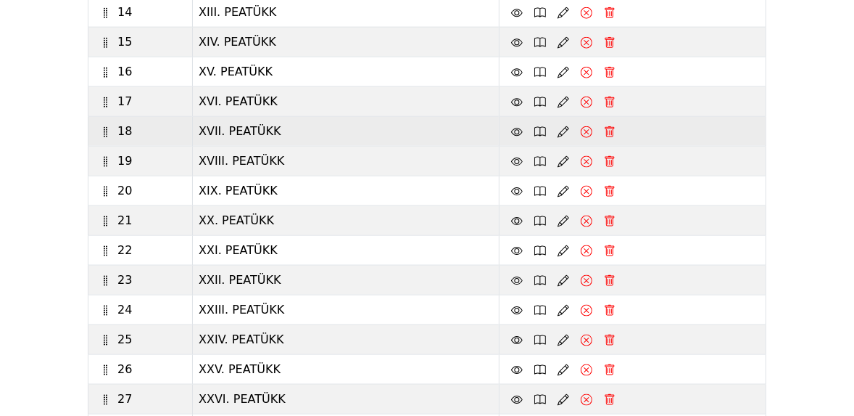
scroll to position [1267, 0]
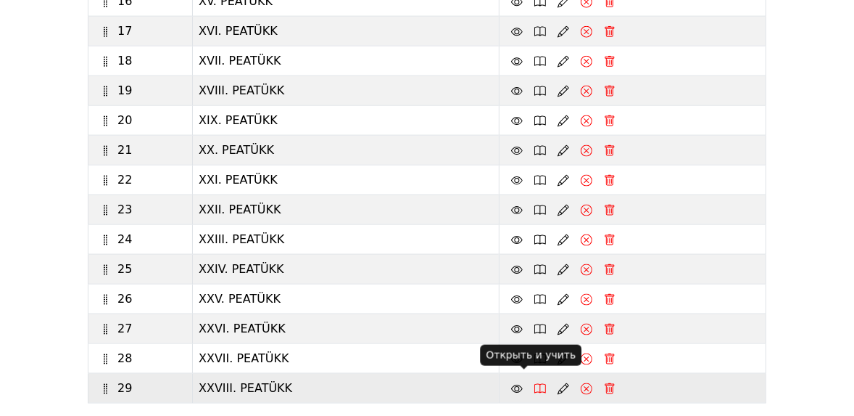
drag, startPoint x: 515, startPoint y: 374, endPoint x: 523, endPoint y: 379, distance: 9.1
click at [535, 383] on icon at bounding box center [541, 389] width 12 height 12
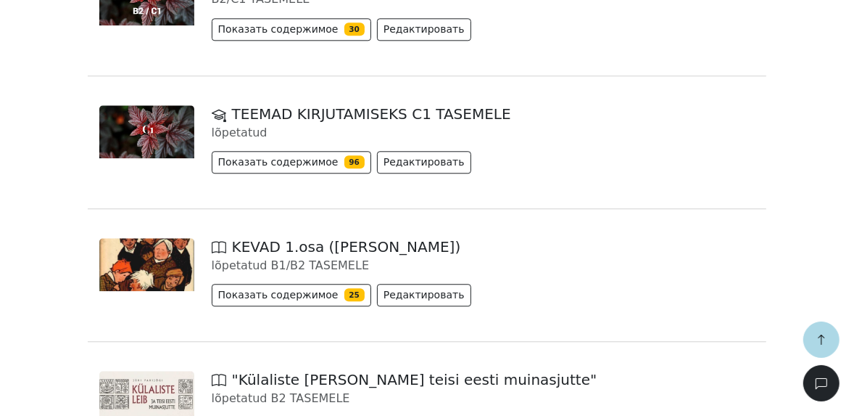
scroll to position [2345, 0]
